Goal: Information Seeking & Learning: Learn about a topic

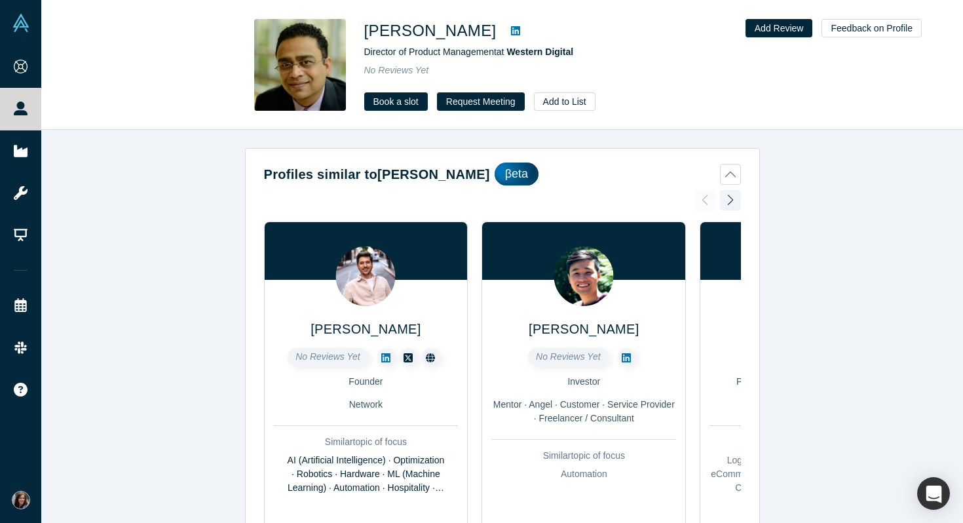
click at [511, 29] on icon at bounding box center [515, 30] width 9 height 9
